Goal: Find specific page/section: Find specific page/section

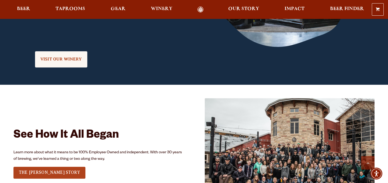
scroll to position [603, 0]
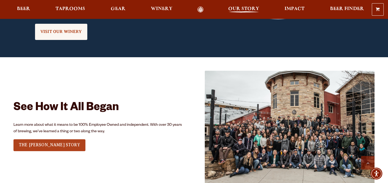
click at [253, 11] on span "Our Story" at bounding box center [243, 9] width 31 height 4
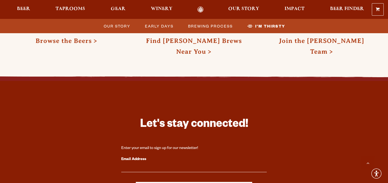
scroll to position [1647, 0]
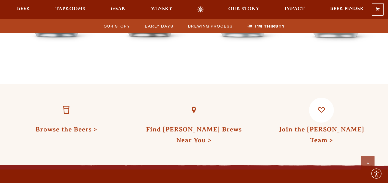
click at [309, 126] on link "Join the [PERSON_NAME] Team" at bounding box center [321, 135] width 85 height 18
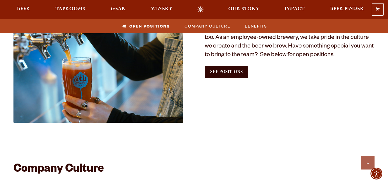
scroll to position [347, 0]
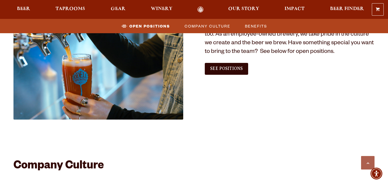
click at [224, 74] on link "See Positions" at bounding box center [226, 69] width 43 height 12
